Goal: Contribute content: Add original content to the website for others to see

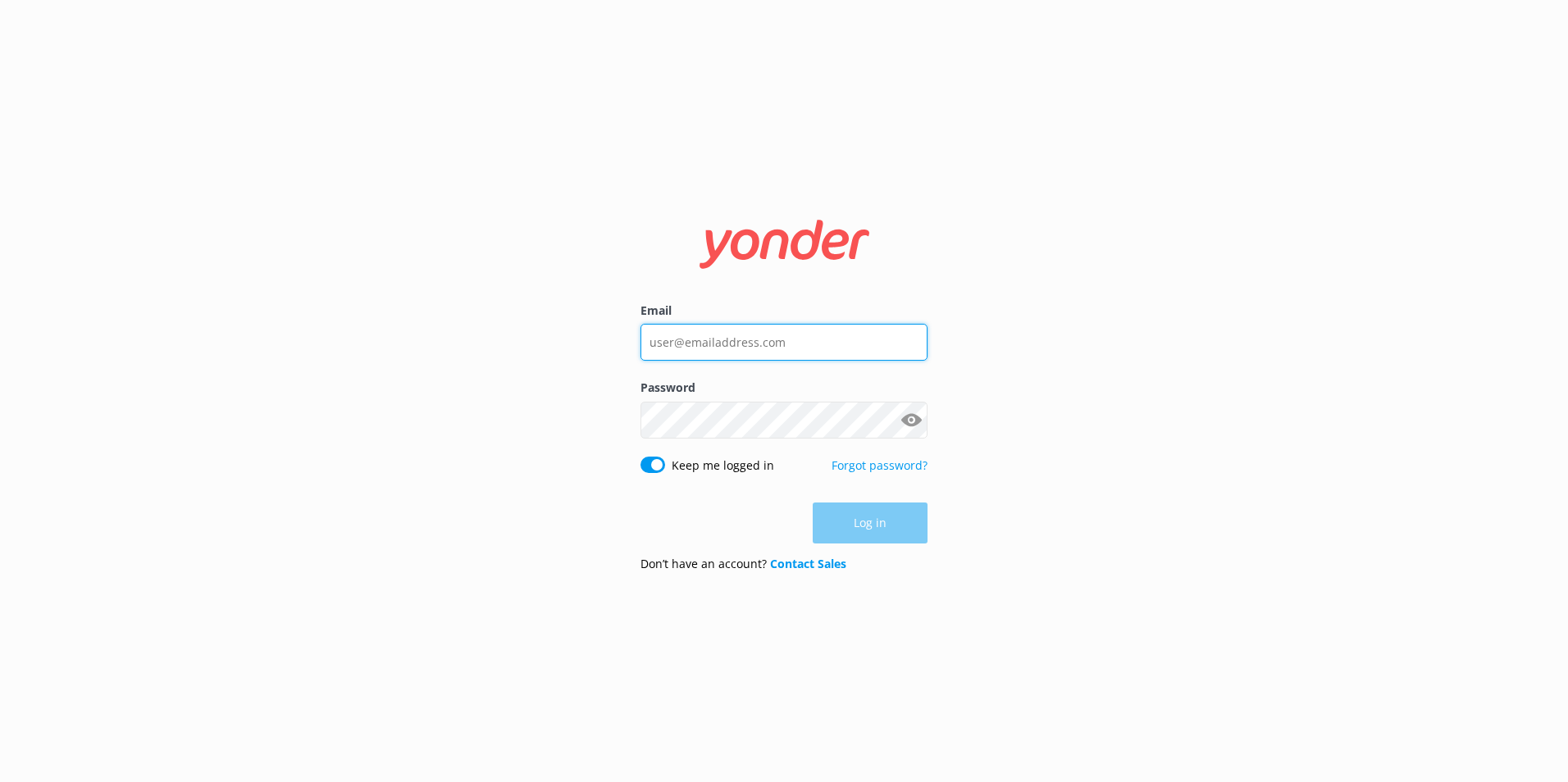
type input "[PERSON_NAME][EMAIL_ADDRESS][DOMAIN_NAME]"
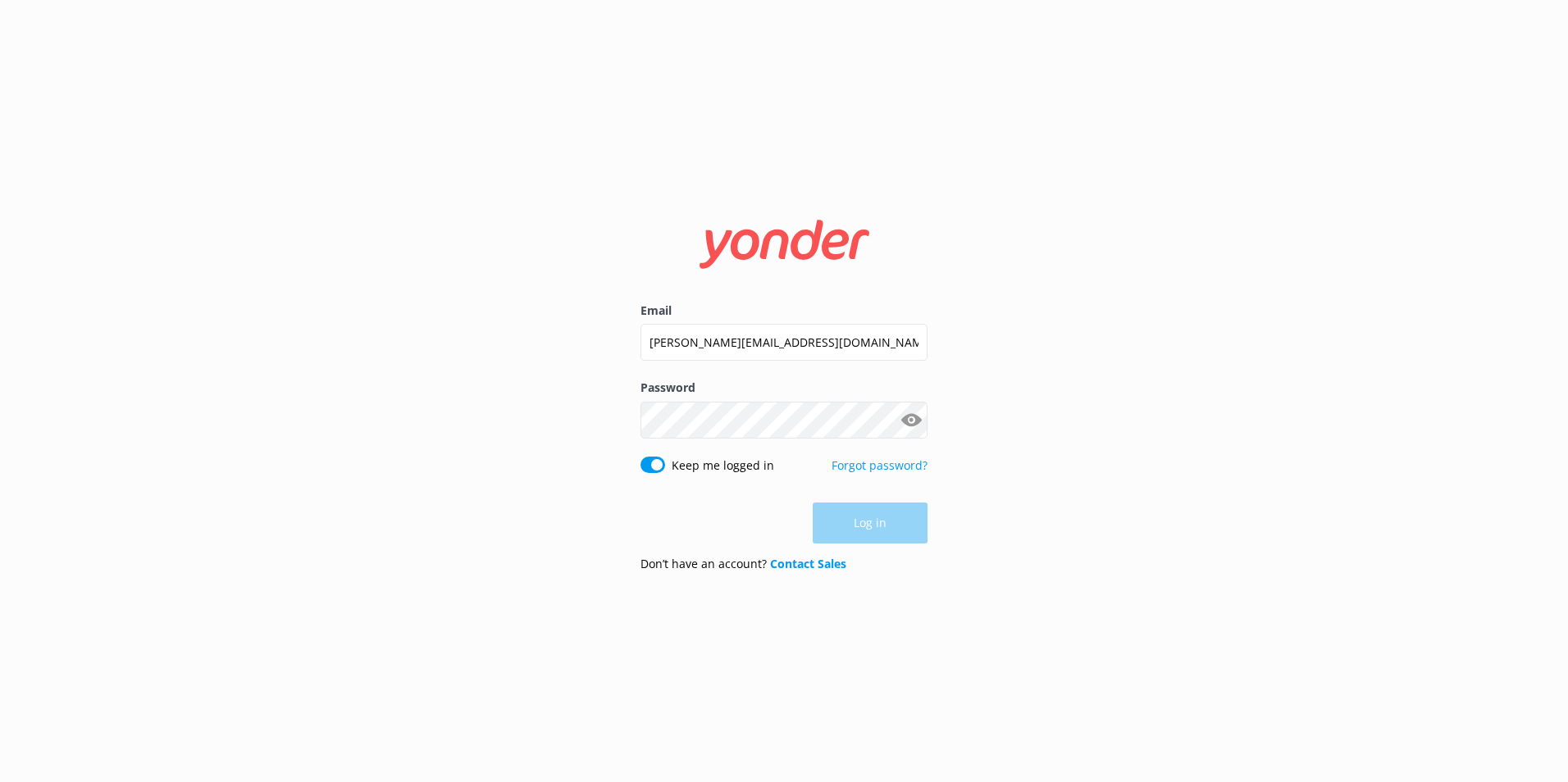
drag, startPoint x: 0, startPoint y: 0, endPoint x: 866, endPoint y: 502, distance: 1001.0
click at [872, 527] on div "Log in" at bounding box center [784, 523] width 287 height 41
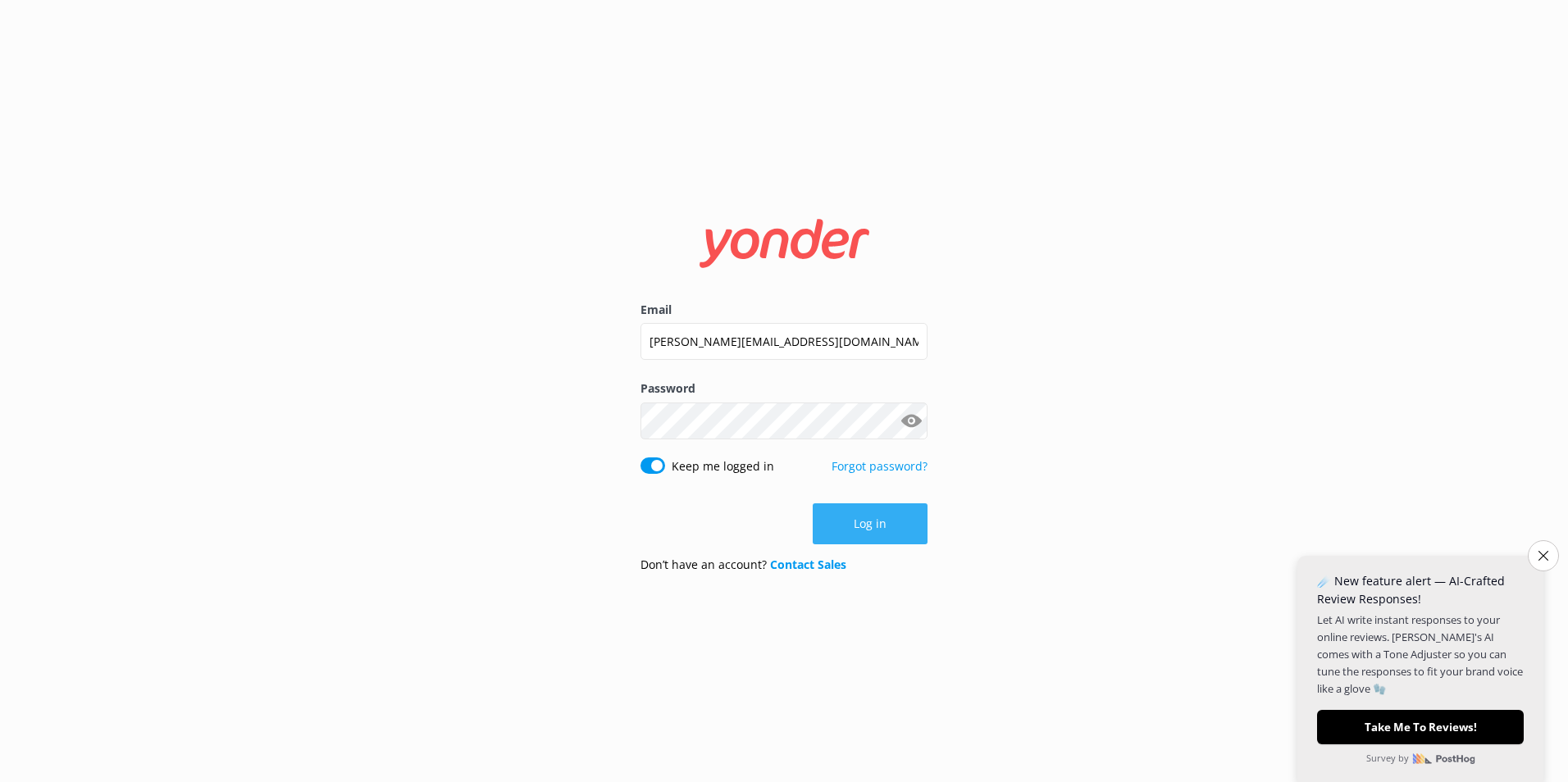
click at [852, 517] on button "Log in" at bounding box center [869, 524] width 114 height 41
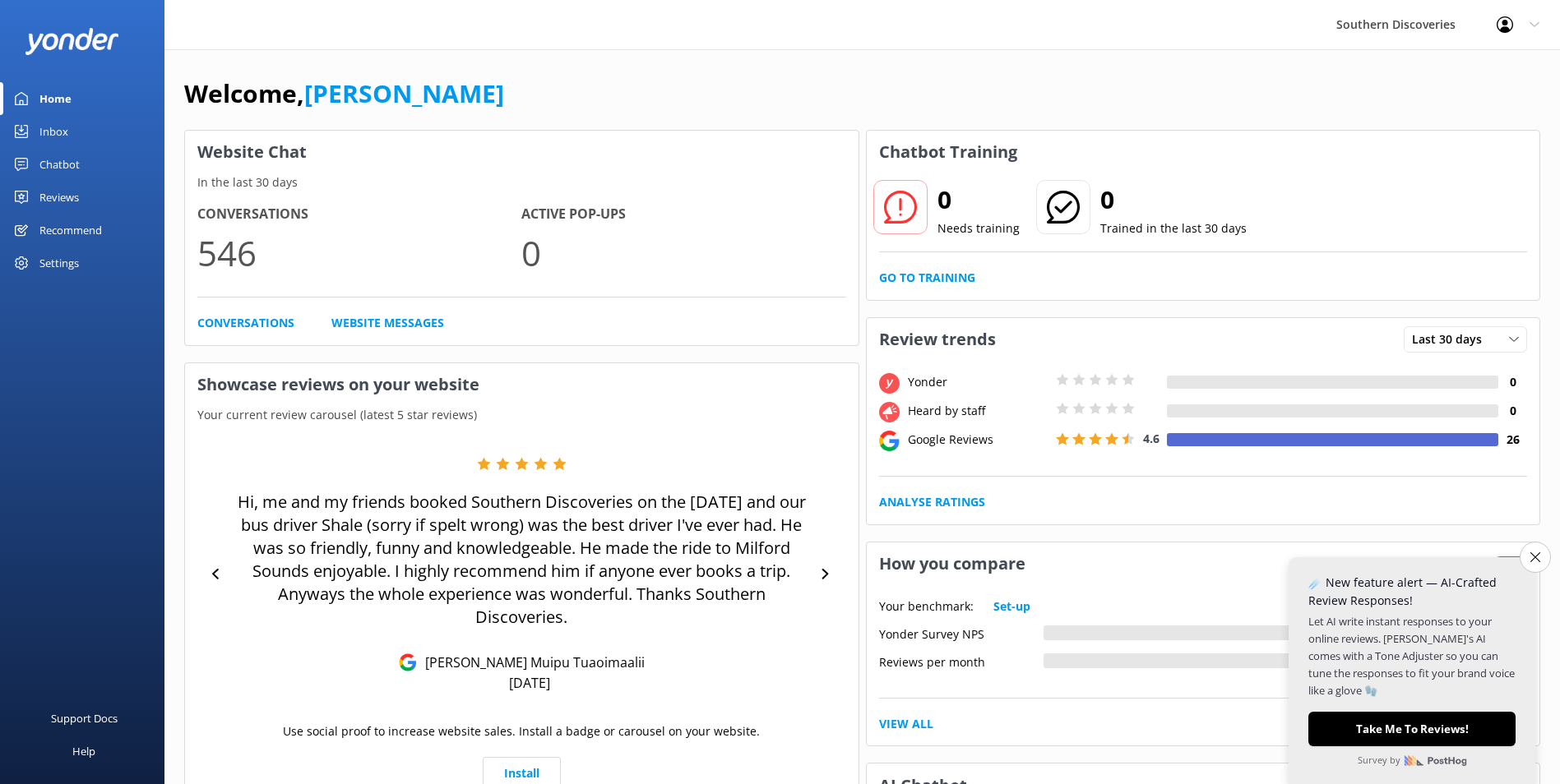
click at [45, 161] on div "Chatbot" at bounding box center [59, 165] width 40 height 33
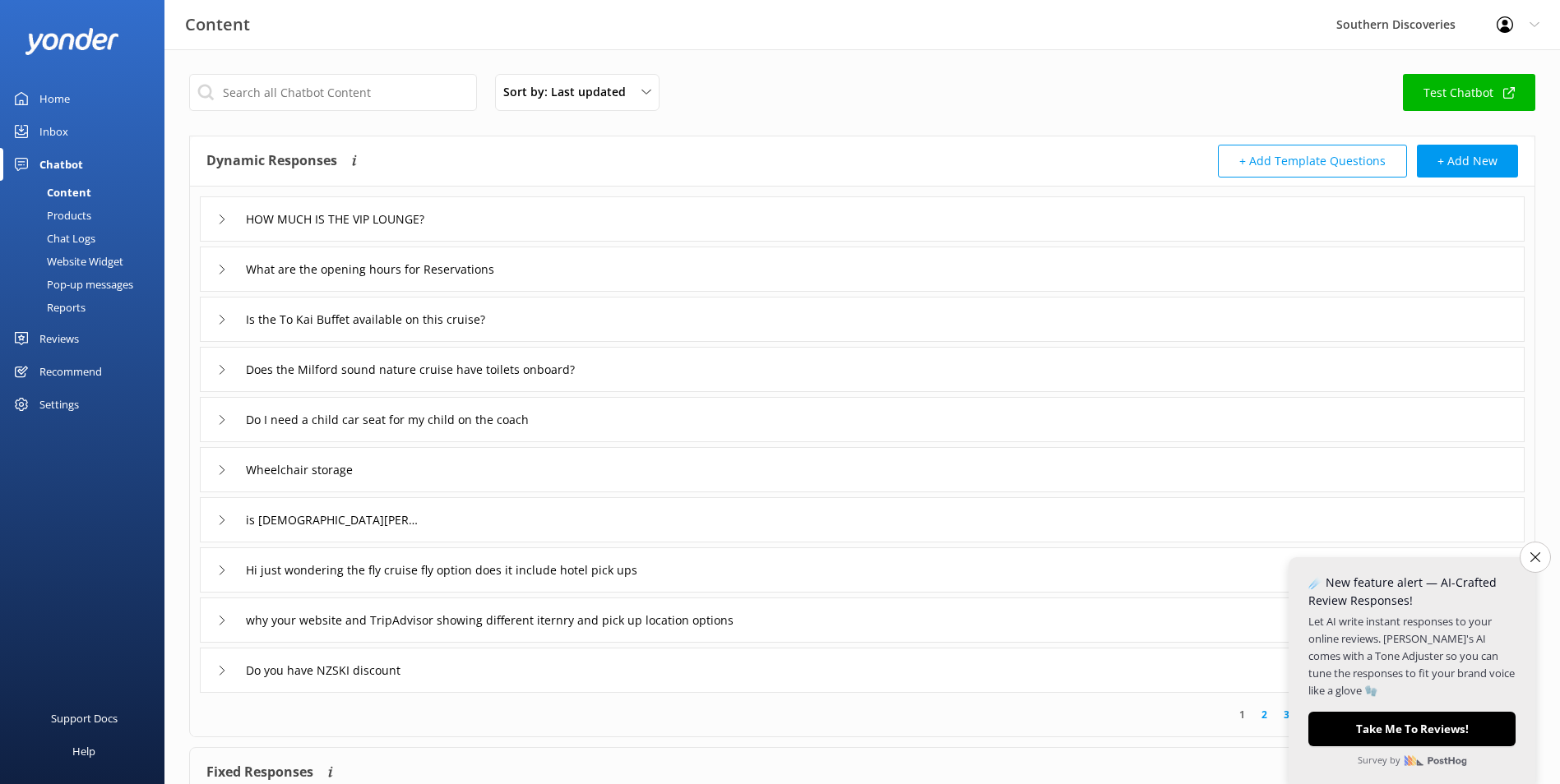
click at [79, 279] on div "Pop-up messages" at bounding box center [72, 283] width 124 height 23
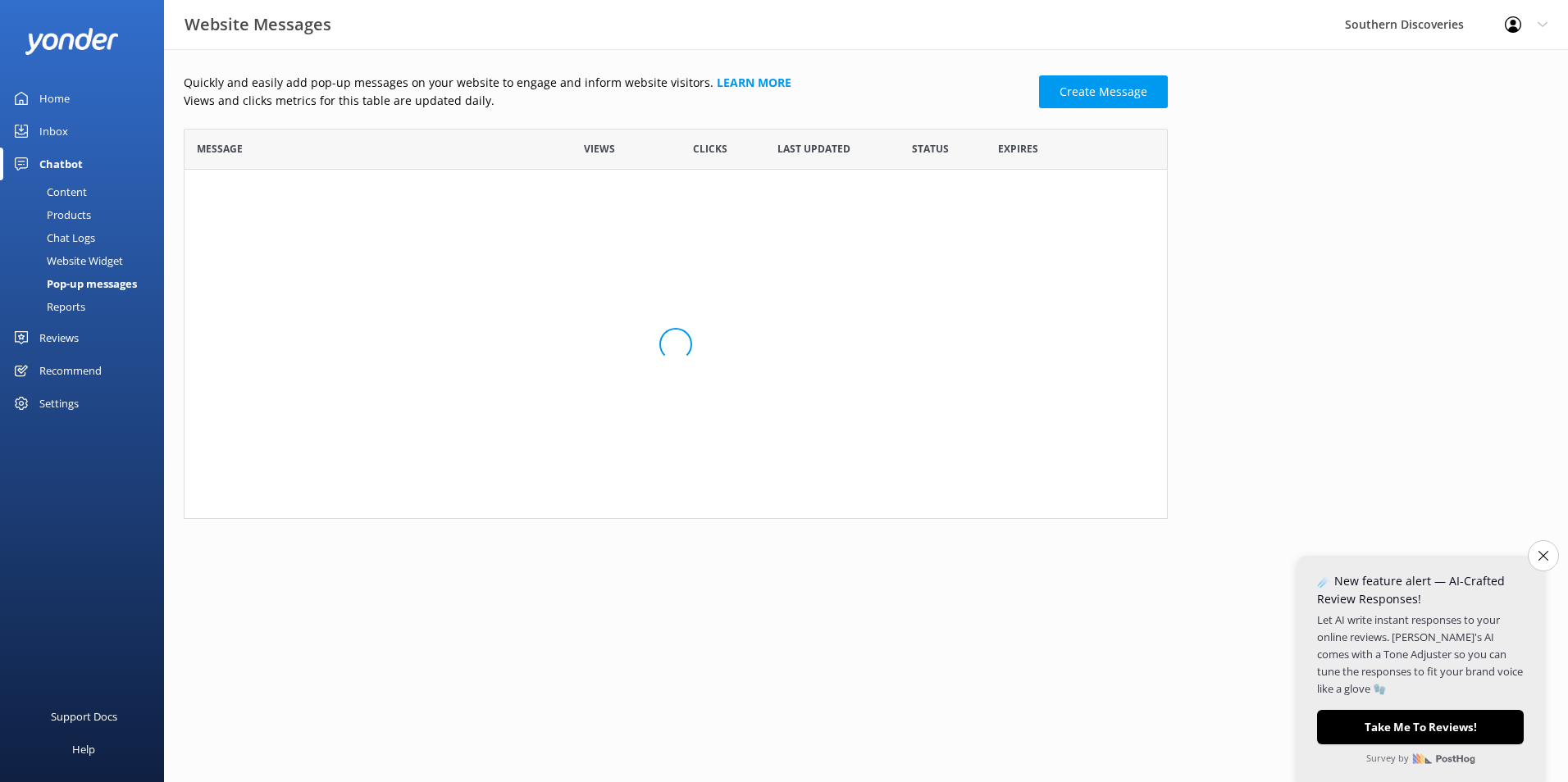
scroll to position [13, 13]
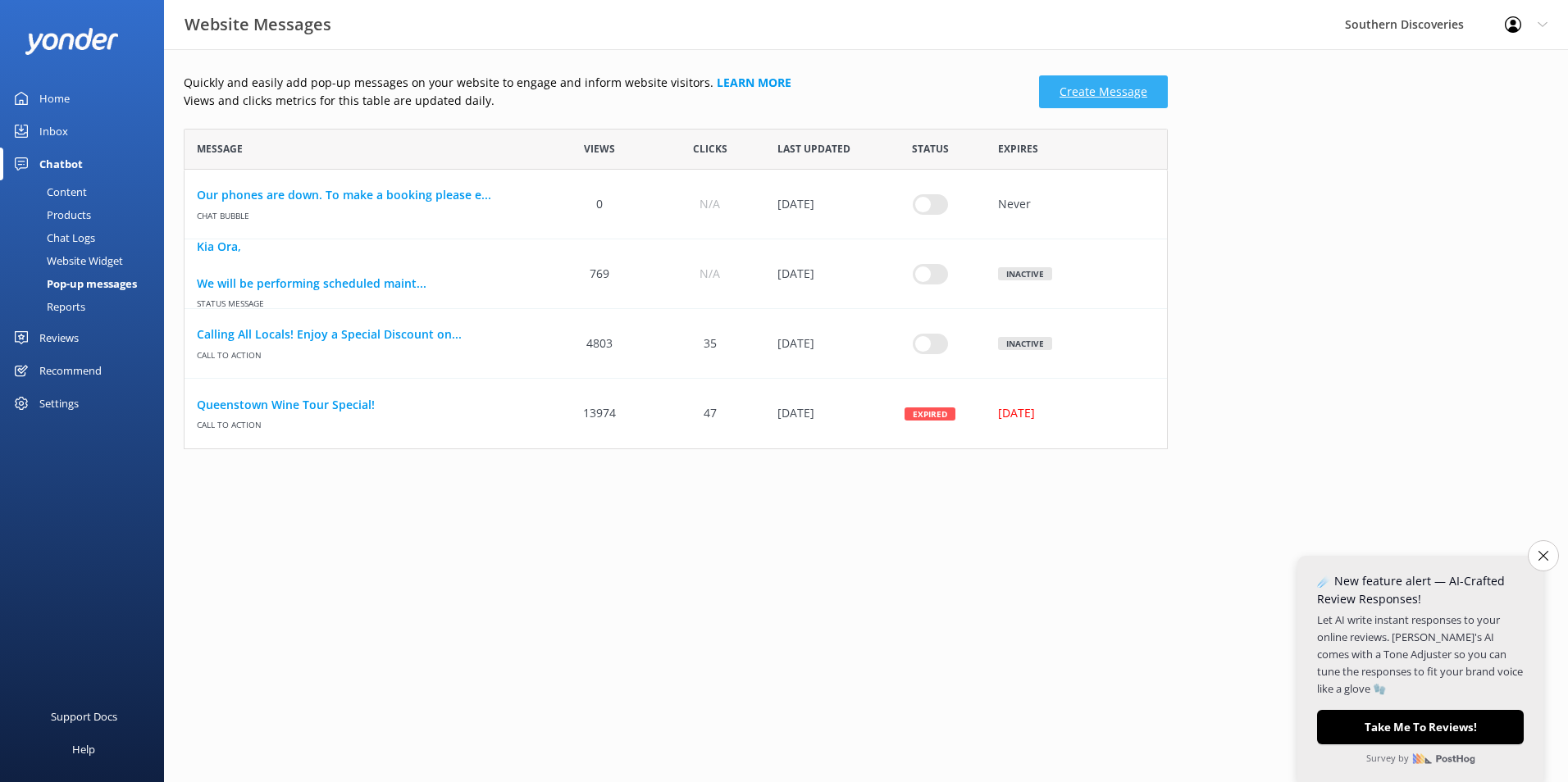
click at [1119, 89] on link "Create Message" at bounding box center [1104, 92] width 129 height 33
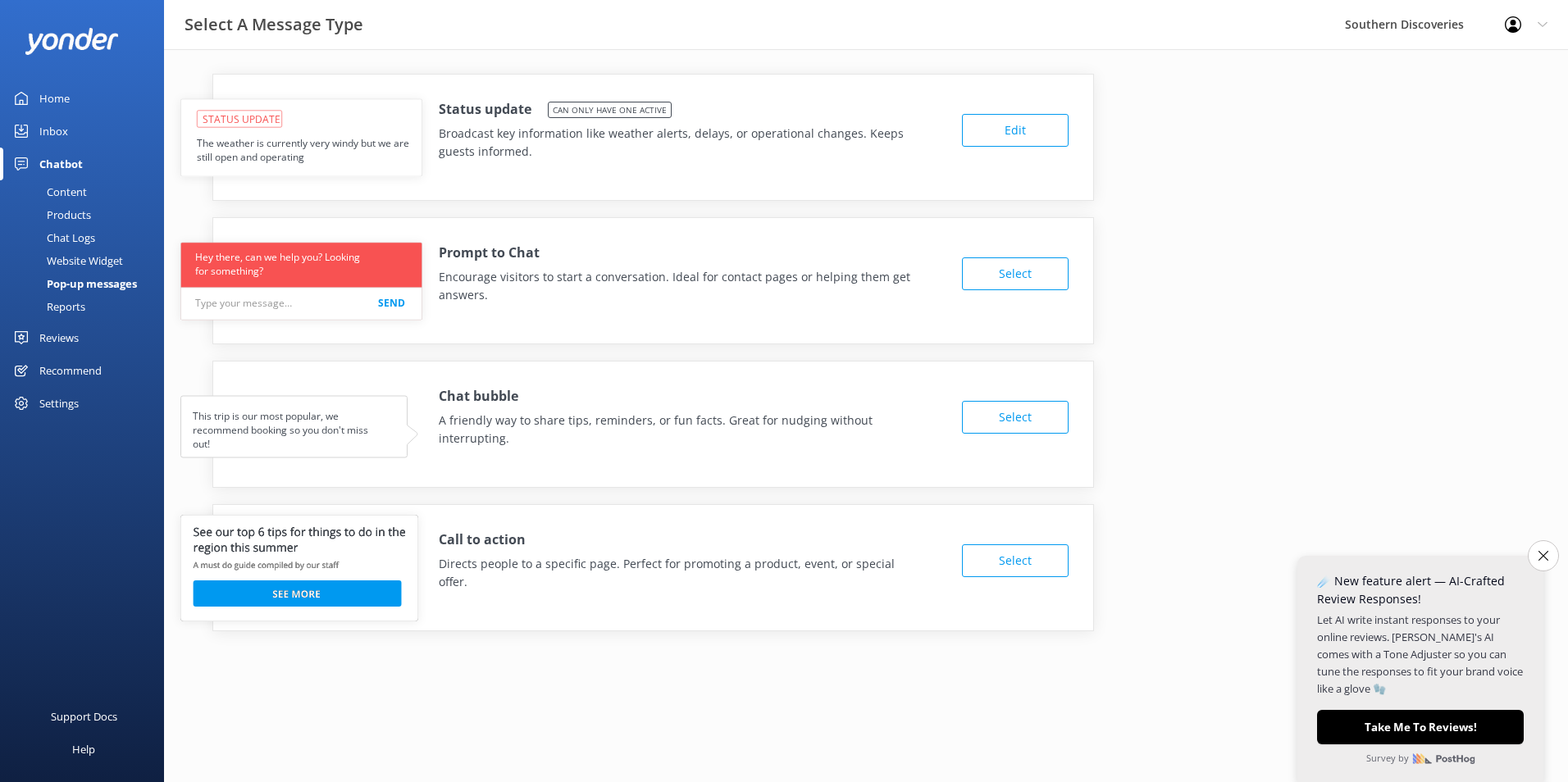
click at [1004, 129] on button "Edit" at bounding box center [1015, 131] width 107 height 33
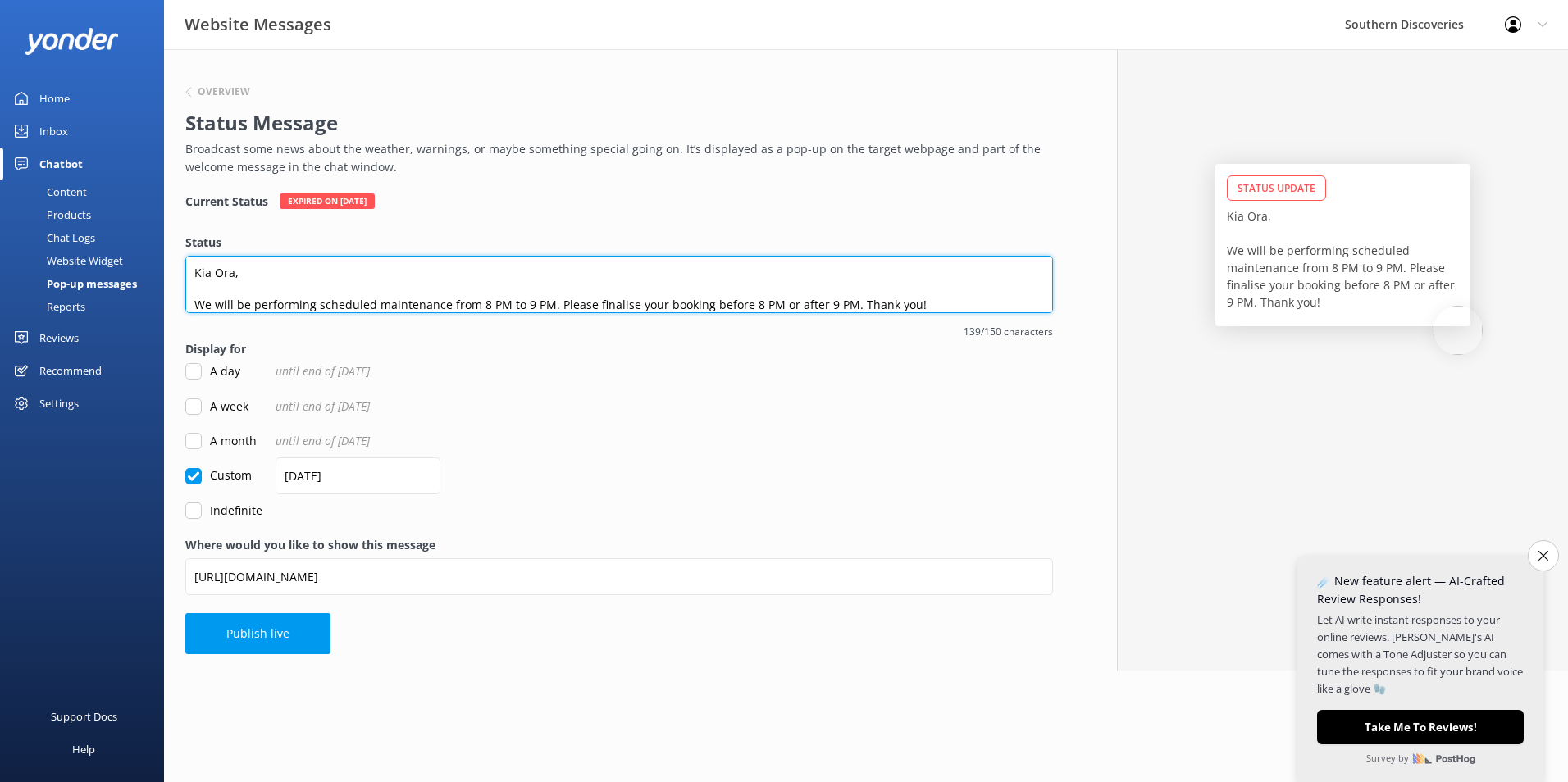
drag, startPoint x: 931, startPoint y: 292, endPoint x: 155, endPoint y: 257, distance: 776.8
click at [155, 257] on div "Website Messages Southern Discoveries Profile Settings Logout Home Inbox Chatbo…" at bounding box center [784, 360] width 1568 height 622
paste textarea "Notice: For Milford Sound day trips [DATE]–[DATE], check in at Discover [GEOGRA…"
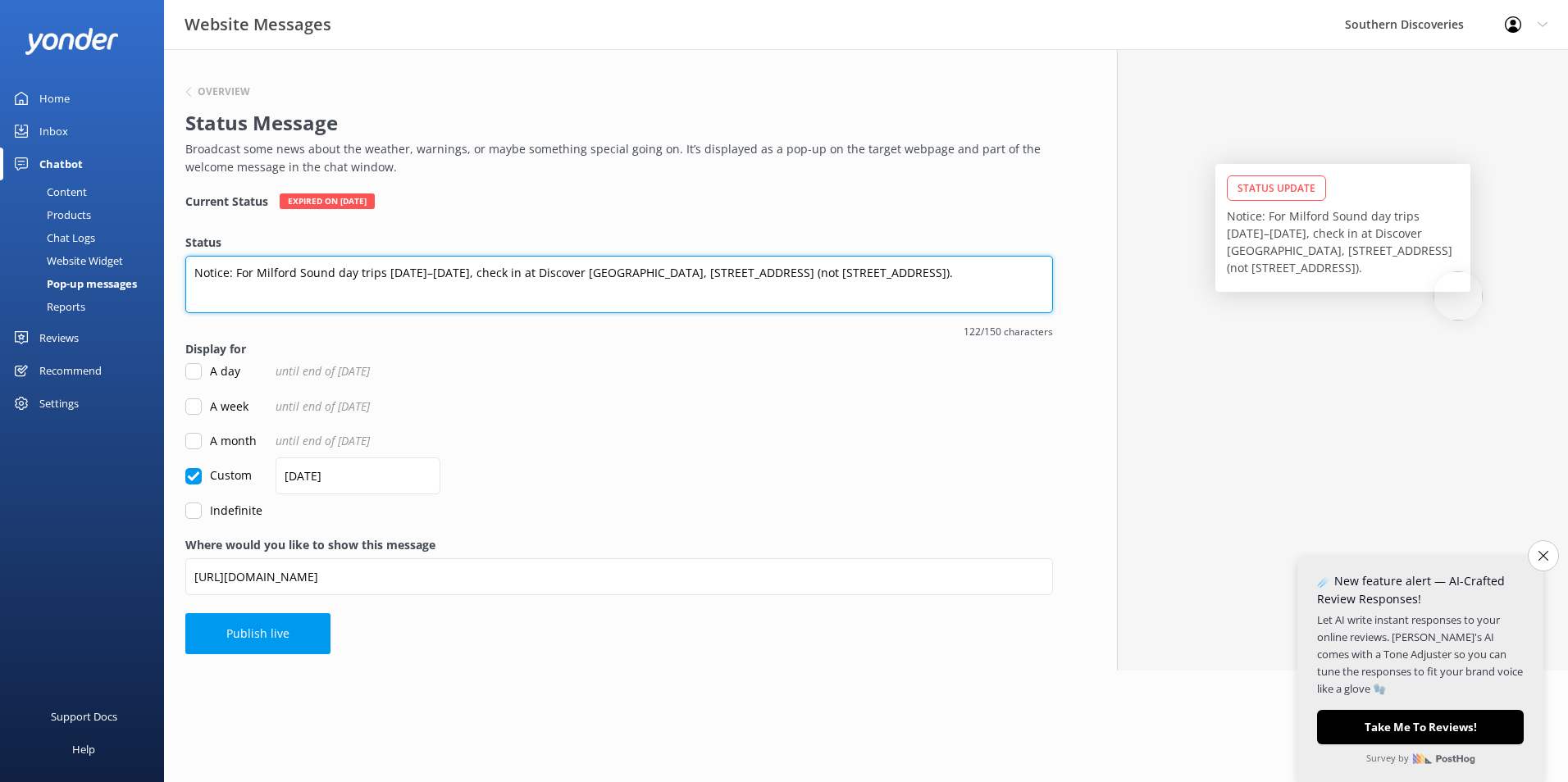
click at [379, 275] on textarea "Notice: For Milford Sound day trips [DATE]–[DATE], check in at Discover [GEOGRA…" at bounding box center [619, 284] width 867 height 58
click at [798, 272] on textarea "Notice: For Milford Sound day trips between [DATE]–[DATE], check in at Discover…" at bounding box center [619, 284] width 867 height 58
click at [888, 276] on textarea "Notice: For Milford Sound day trips between [DATE]–[DATE], check in at Discover…" at bounding box center [619, 284] width 867 height 58
drag, startPoint x: 969, startPoint y: 277, endPoint x: 902, endPoint y: 270, distance: 67.4
click at [902, 270] on textarea "Notice: For Milford Sound day trips between [DATE]–[DATE], check in at Discover…" at bounding box center [619, 284] width 867 height 58
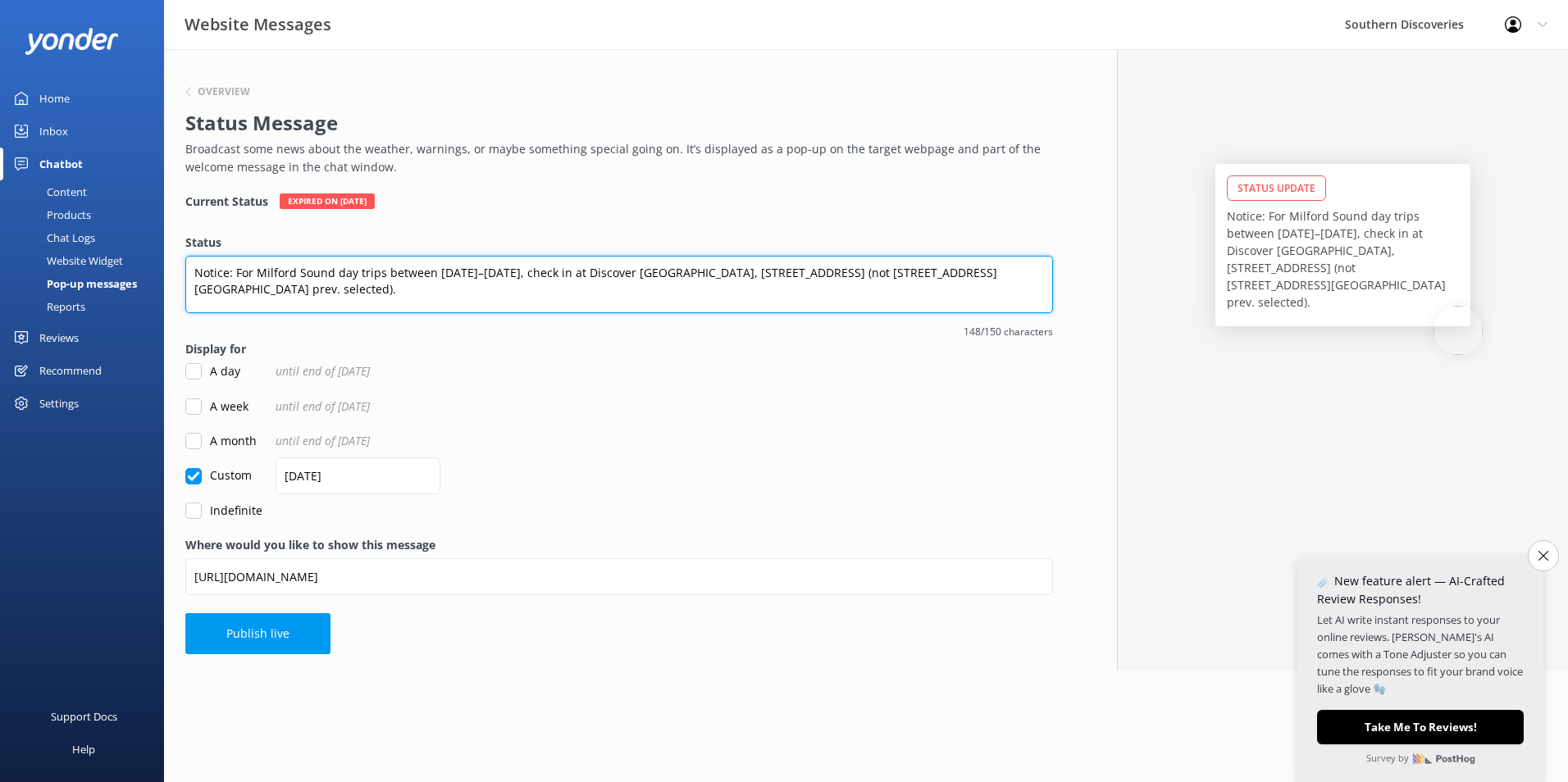
drag, startPoint x: 988, startPoint y: 278, endPoint x: 152, endPoint y: 259, distance: 836.2
click at [152, 259] on div "Website Messages Southern Discoveries Profile Settings Logout Home Inbox Chatbo…" at bounding box center [784, 360] width 1568 height 622
click at [1000, 283] on textarea "Notice: For Milford Sound day trips between [DATE]–[DATE], check in at Discover…" at bounding box center [619, 284] width 867 height 58
drag, startPoint x: 993, startPoint y: 272, endPoint x: 186, endPoint y: 282, distance: 807.1
click at [186, 282] on textarea "Notice: For Milford Sound day trips between [DATE]–[DATE], check in at Discover…" at bounding box center [619, 284] width 867 height 58
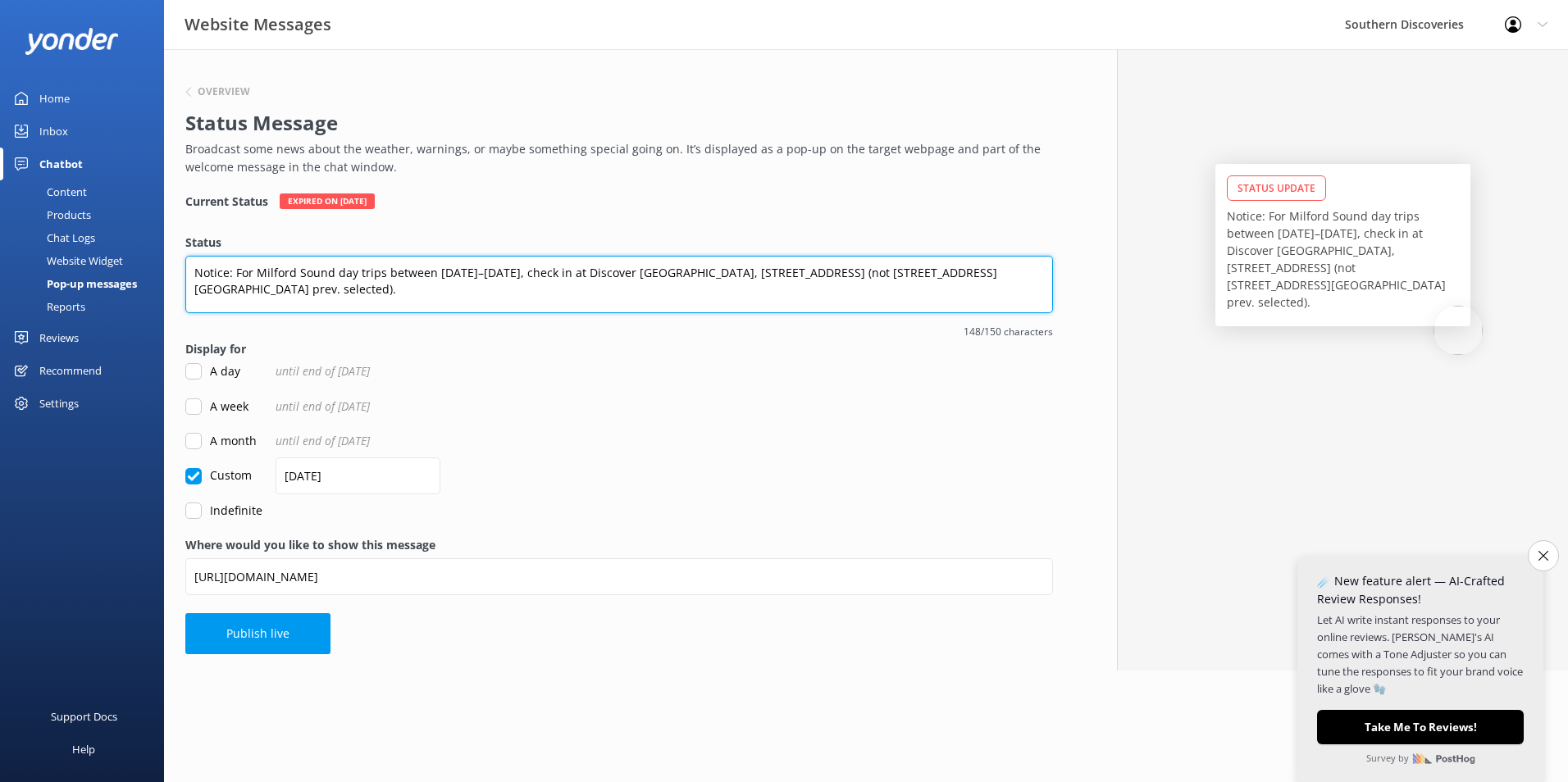
paste textarea "[DATE]–[DATE], check in at Discover [GEOGRAPHIC_DATA], [STREET_ADDRESS] (not [S…"
type textarea "Notice: For Milford Sound day trips [DATE]–[DATE], check in at Discover [GEOGRA…"
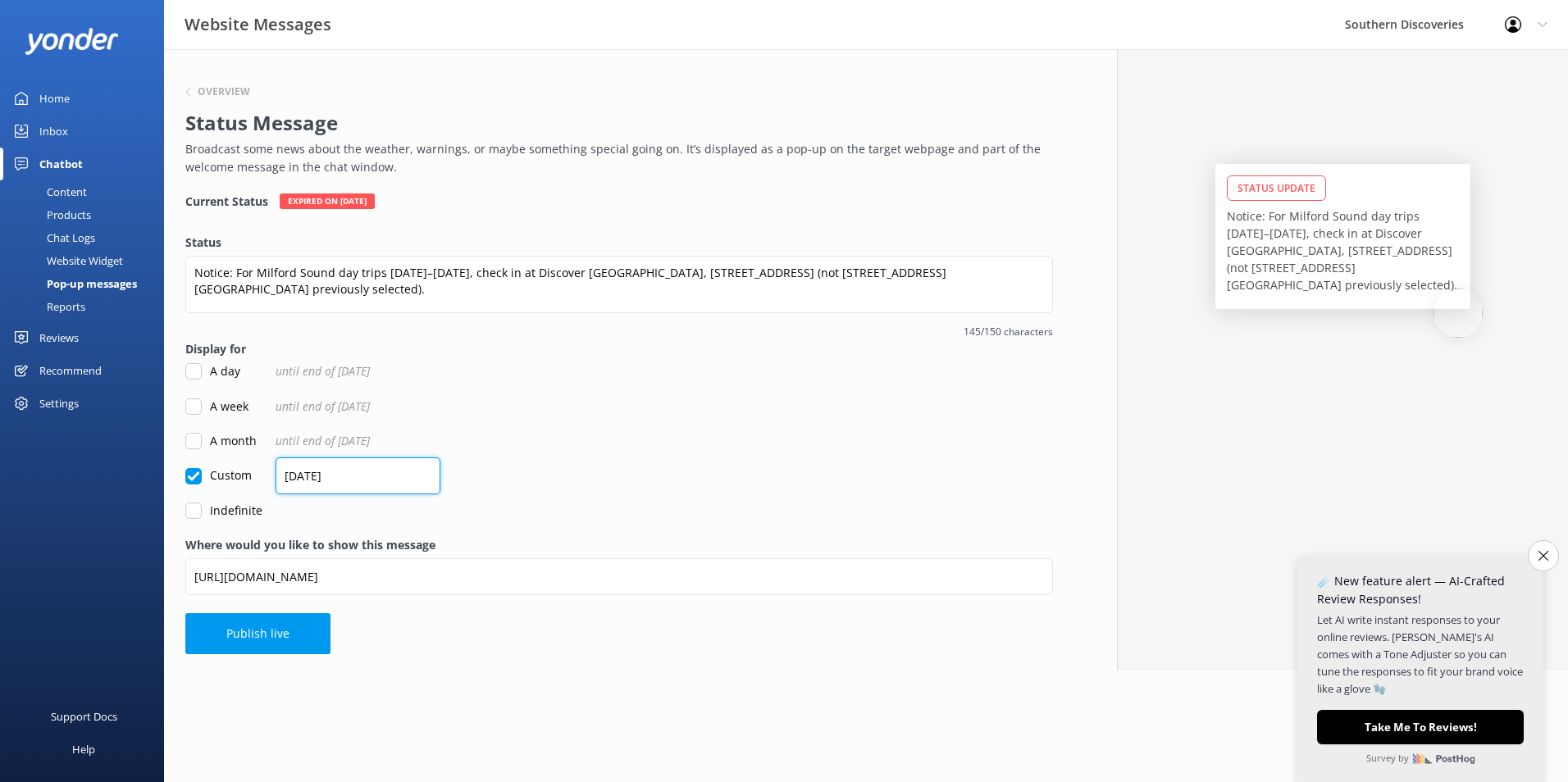
click at [330, 476] on input "[DATE]" at bounding box center [358, 476] width 165 height 37
click at [197, 371] on input "A day" at bounding box center [194, 371] width 17 height 17
checkbox input "true"
checkbox input "false"
click at [325, 367] on span "until end of [DATE]" at bounding box center [323, 371] width 94 height 18
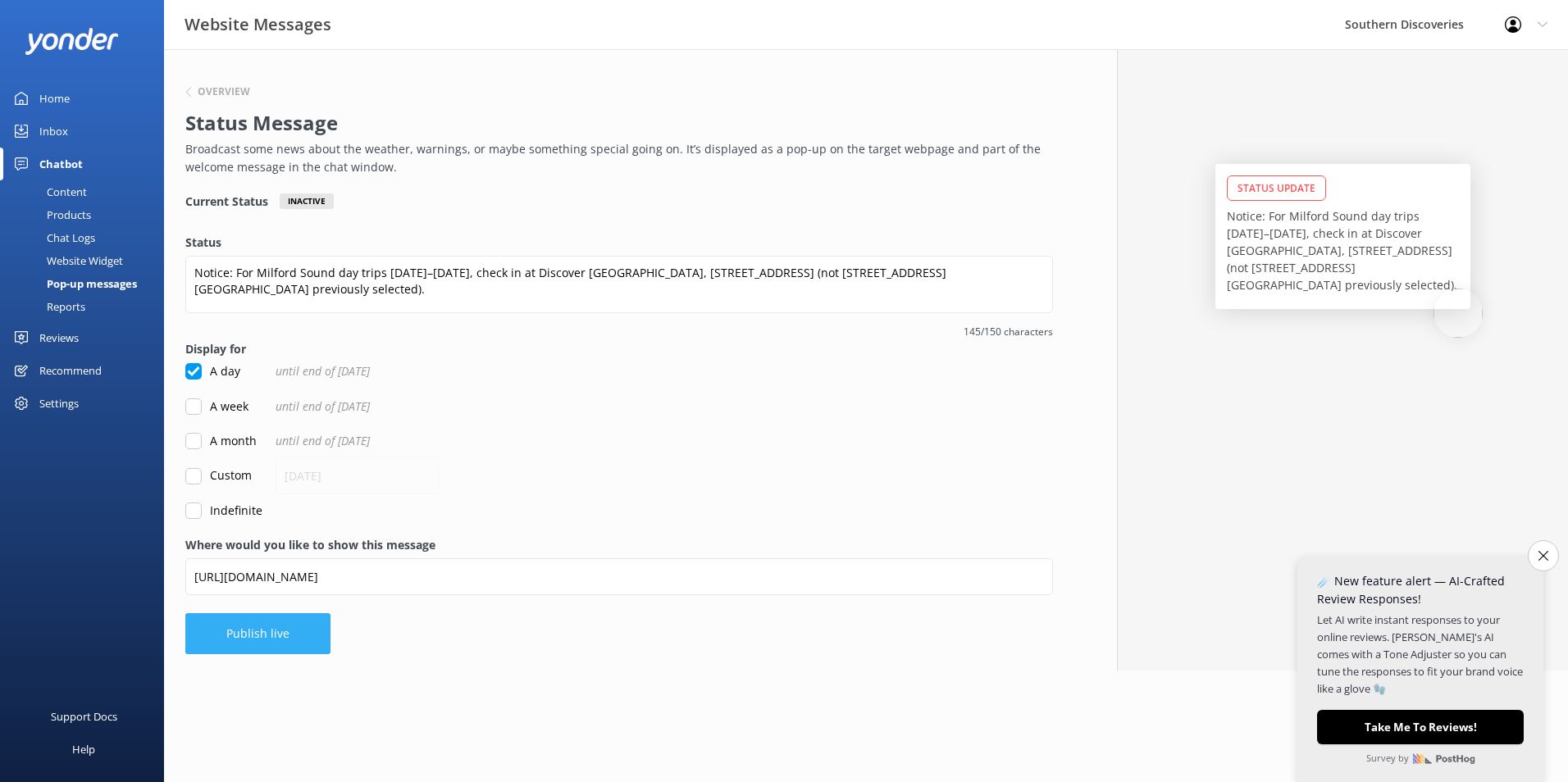
click at [260, 632] on button "Publish live" at bounding box center [258, 633] width 145 height 41
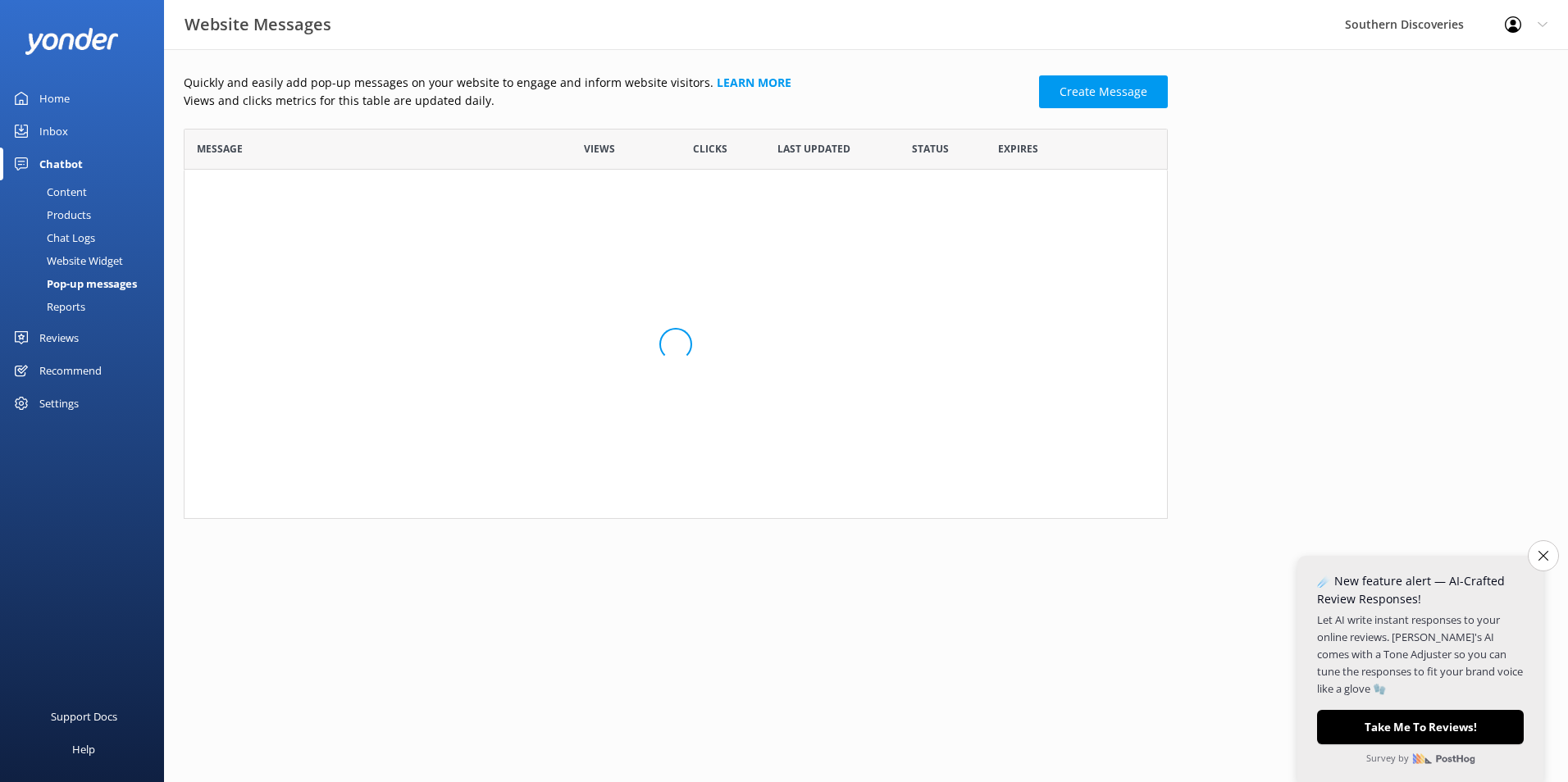
scroll to position [308, 972]
